Goal: Information Seeking & Learning: Compare options

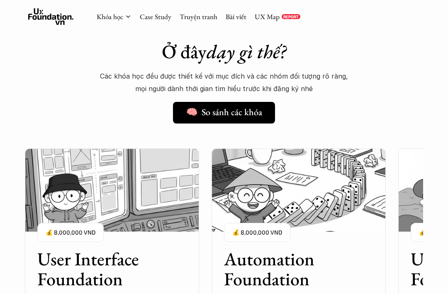
scroll to position [472, 0]
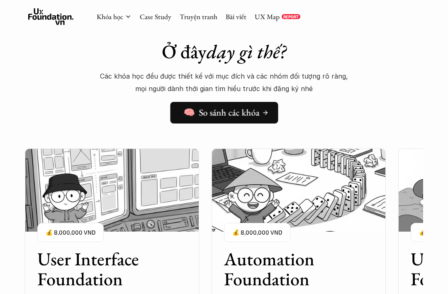
click at [195, 108] on h5 "🧠 So sánh các khóa" at bounding box center [221, 112] width 76 height 11
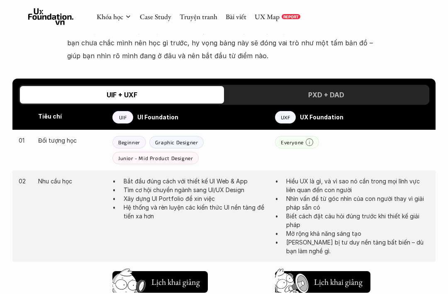
scroll to position [366, 0]
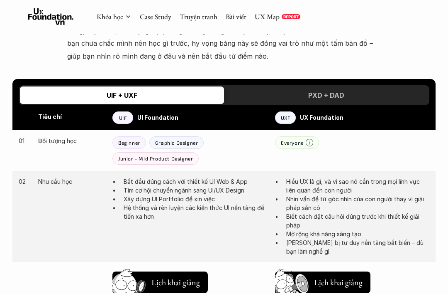
click at [327, 86] on div "PXD + DAD" at bounding box center [326, 94] width 204 height 17
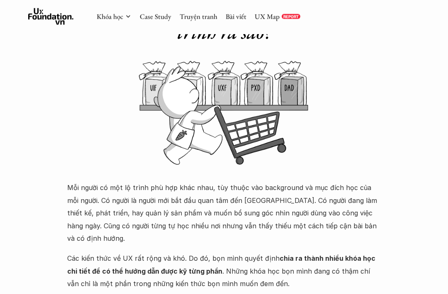
scroll to position [0, 0]
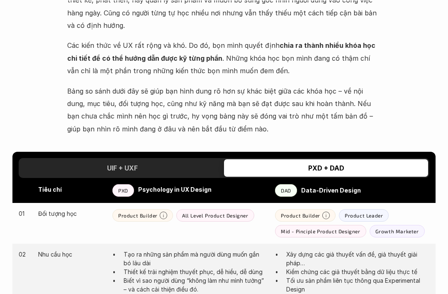
click at [132, 164] on h3 "UIF + UXF" at bounding box center [122, 168] width 31 height 8
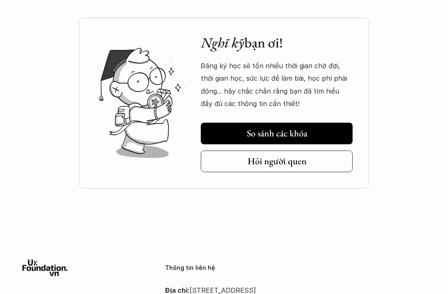
scroll to position [1078, 0]
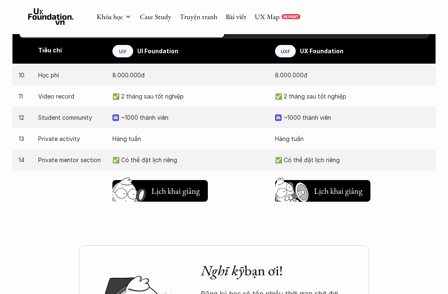
click at [302, 113] on p "~1000 thành viên" at bounding box center [357, 117] width 146 height 9
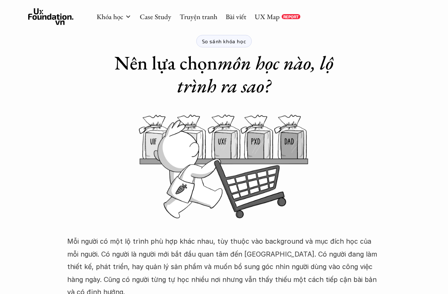
scroll to position [0, 0]
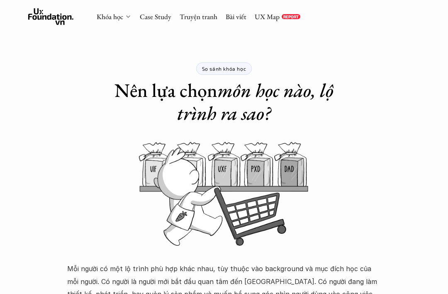
click at [120, 18] on link "Khóa học" at bounding box center [110, 16] width 27 height 9
click at [116, 23] on div "Khóa học Case Study Truyện tranh Bài viết UX Map REPORT" at bounding box center [199, 16] width 204 height 17
click at [115, 19] on link "Khóa học" at bounding box center [110, 16] width 27 height 9
click at [125, 16] on icon at bounding box center [128, 16] width 7 height 7
click at [56, 17] on use at bounding box center [51, 16] width 46 height 17
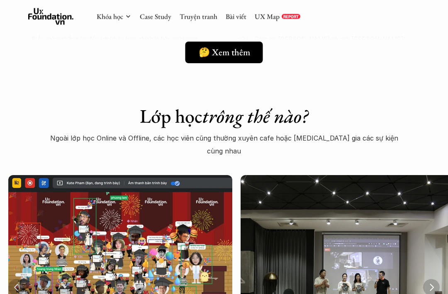
scroll to position [1700, 0]
